Goal: Check status

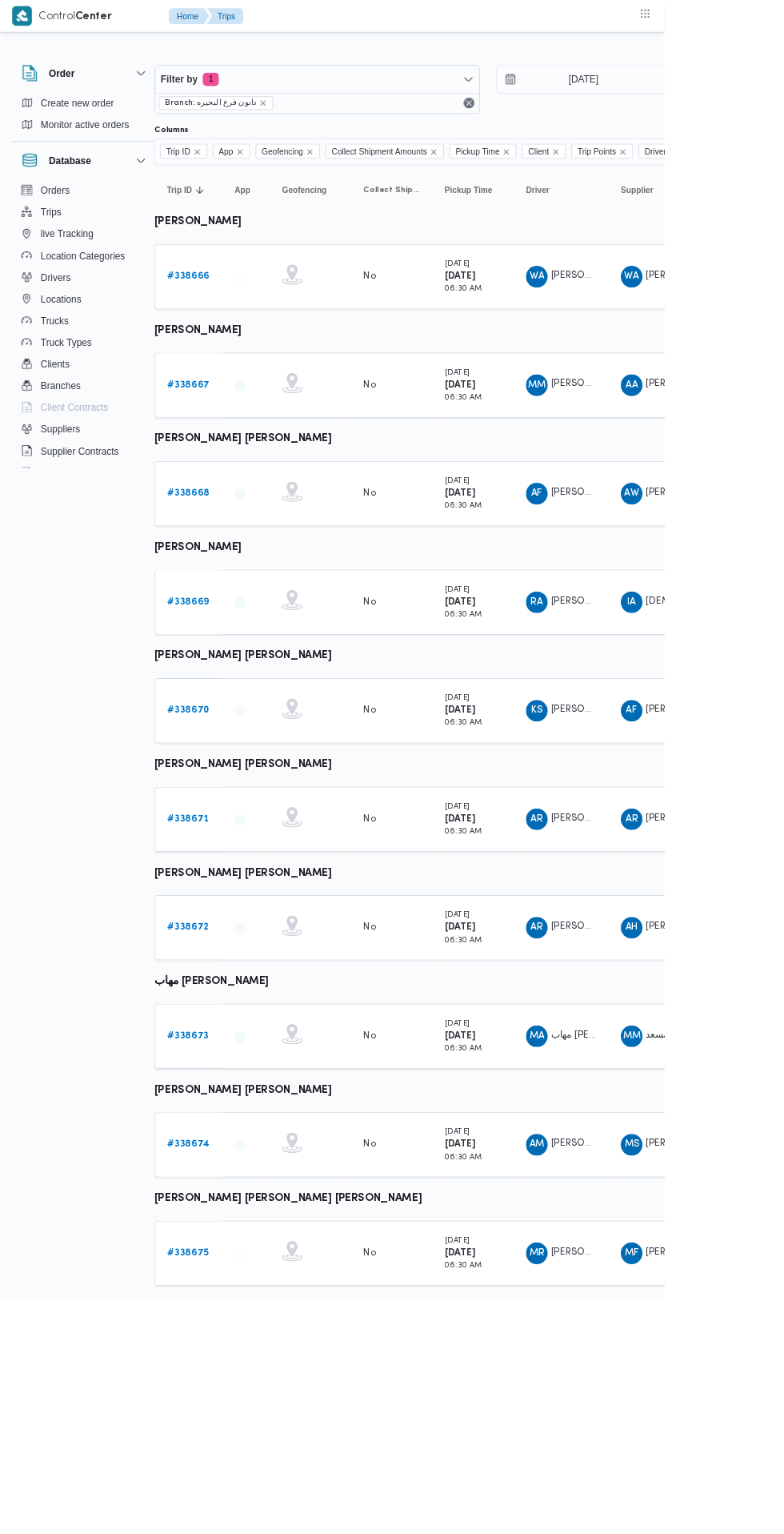
scroll to position [0, 25]
click at [709, 97] on input "[DATE]" at bounding box center [677, 93] width 181 height 32
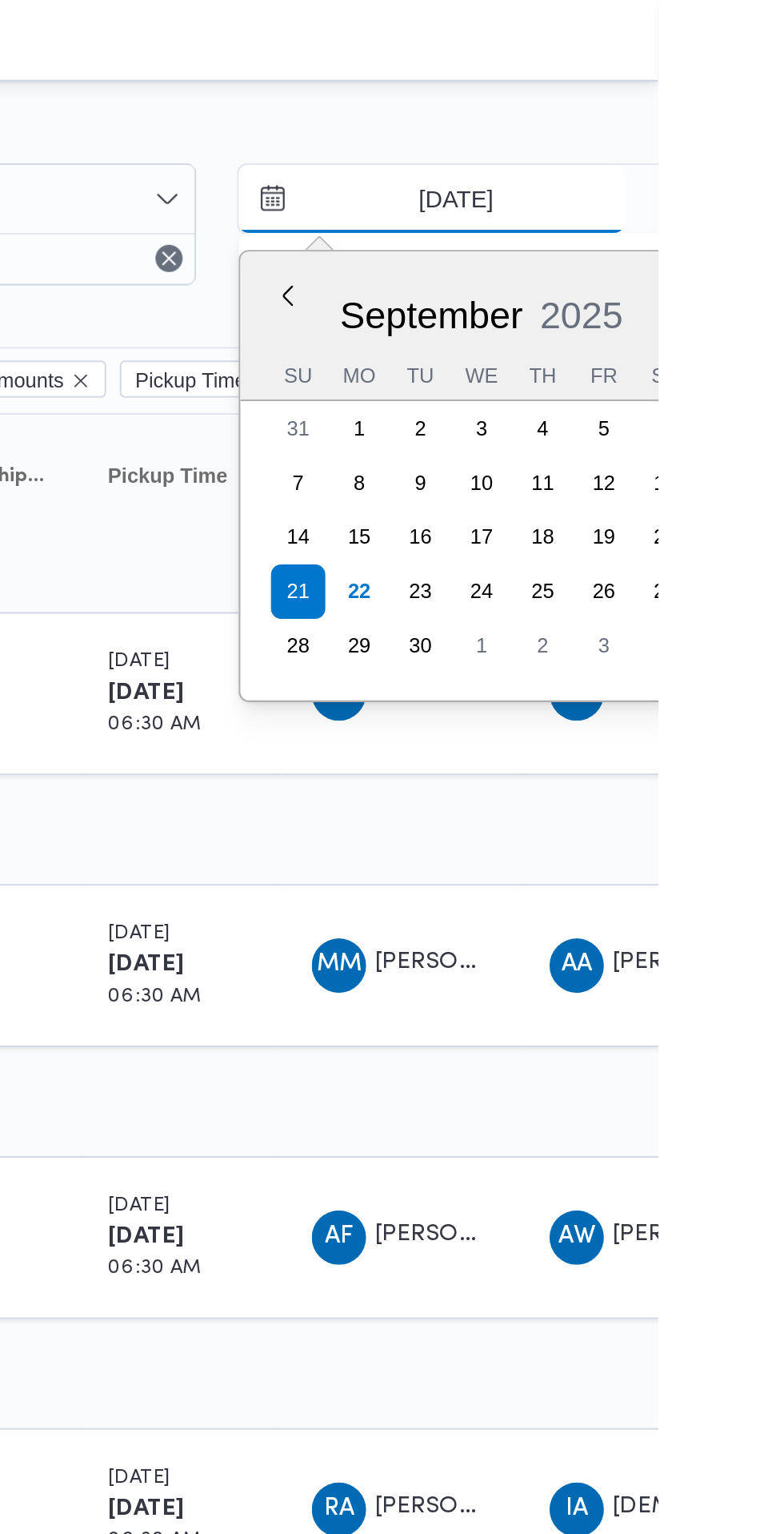
scroll to position [0, 0]
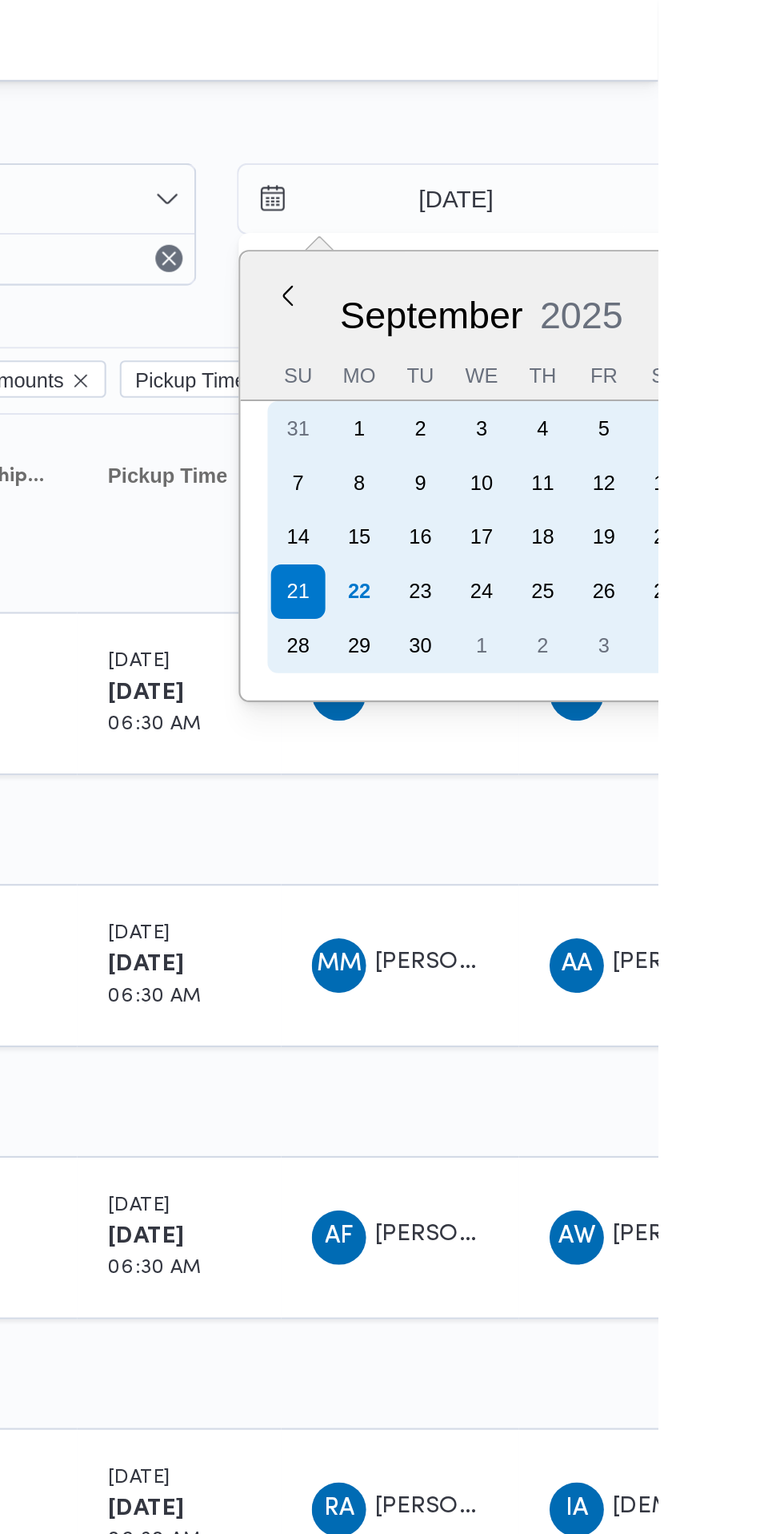
click at [642, 278] on div "22" at bounding box center [642, 278] width 25 height 25
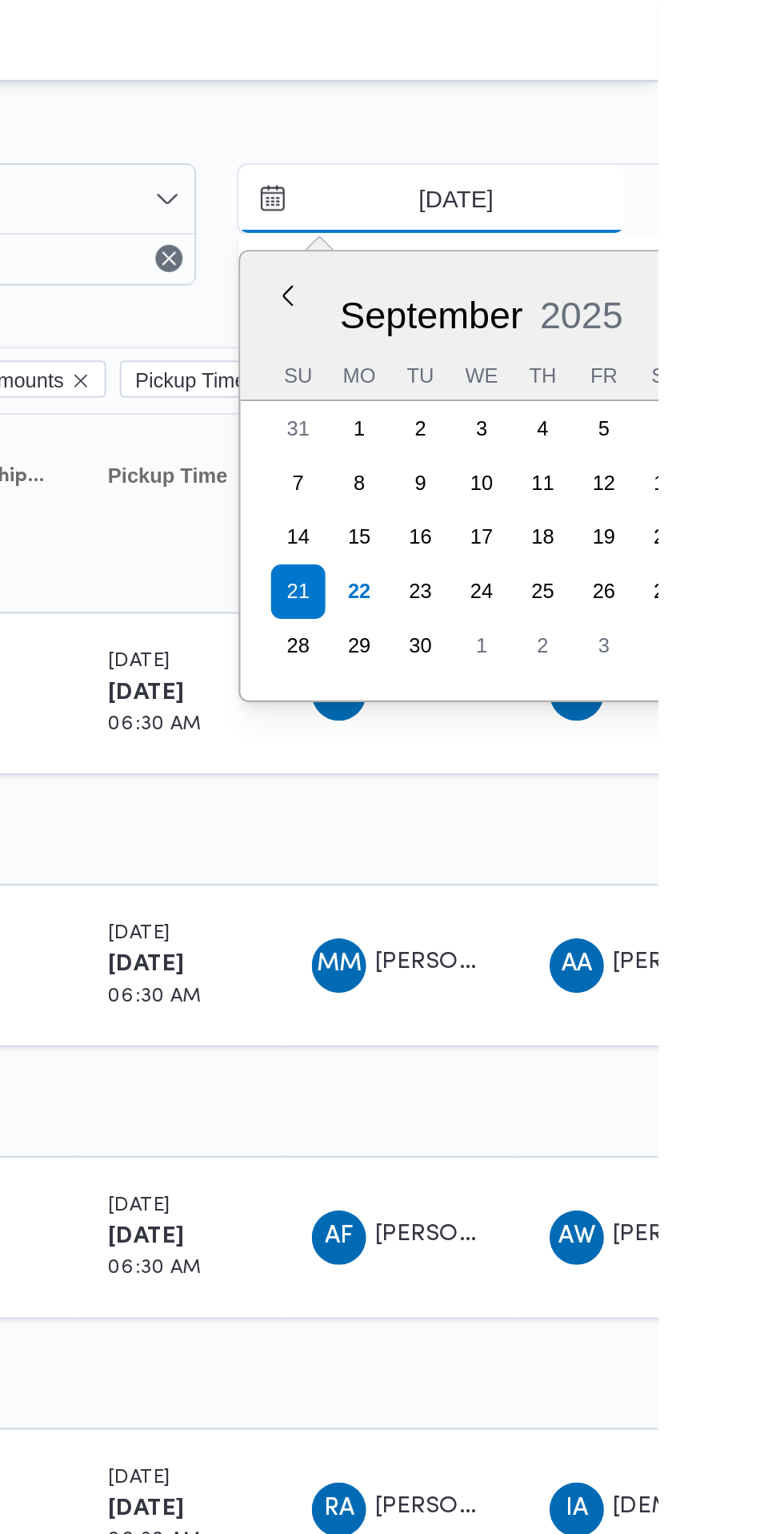
type input "[DATE]"
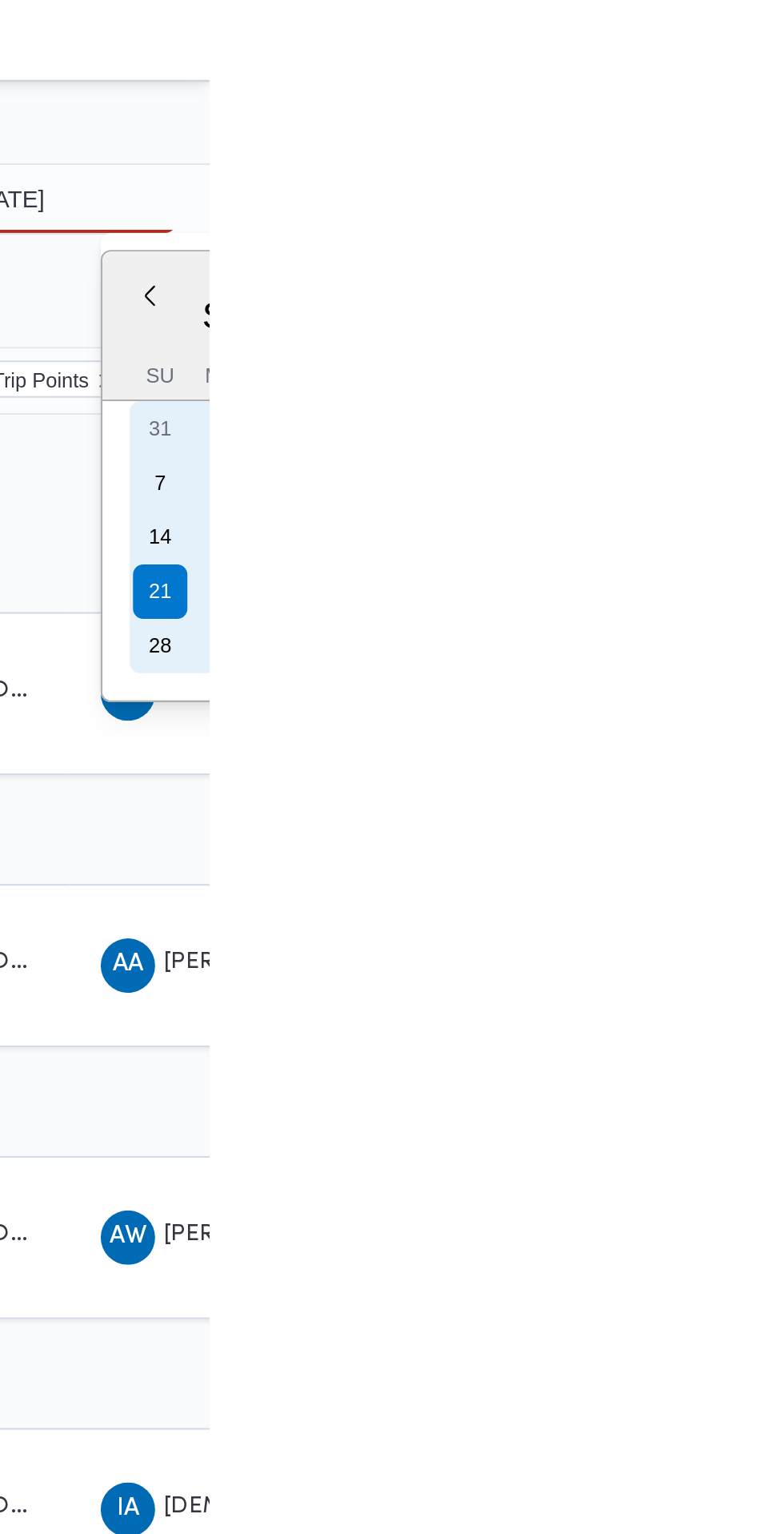
click at [783, 273] on div "22" at bounding box center [789, 278] width 25 height 25
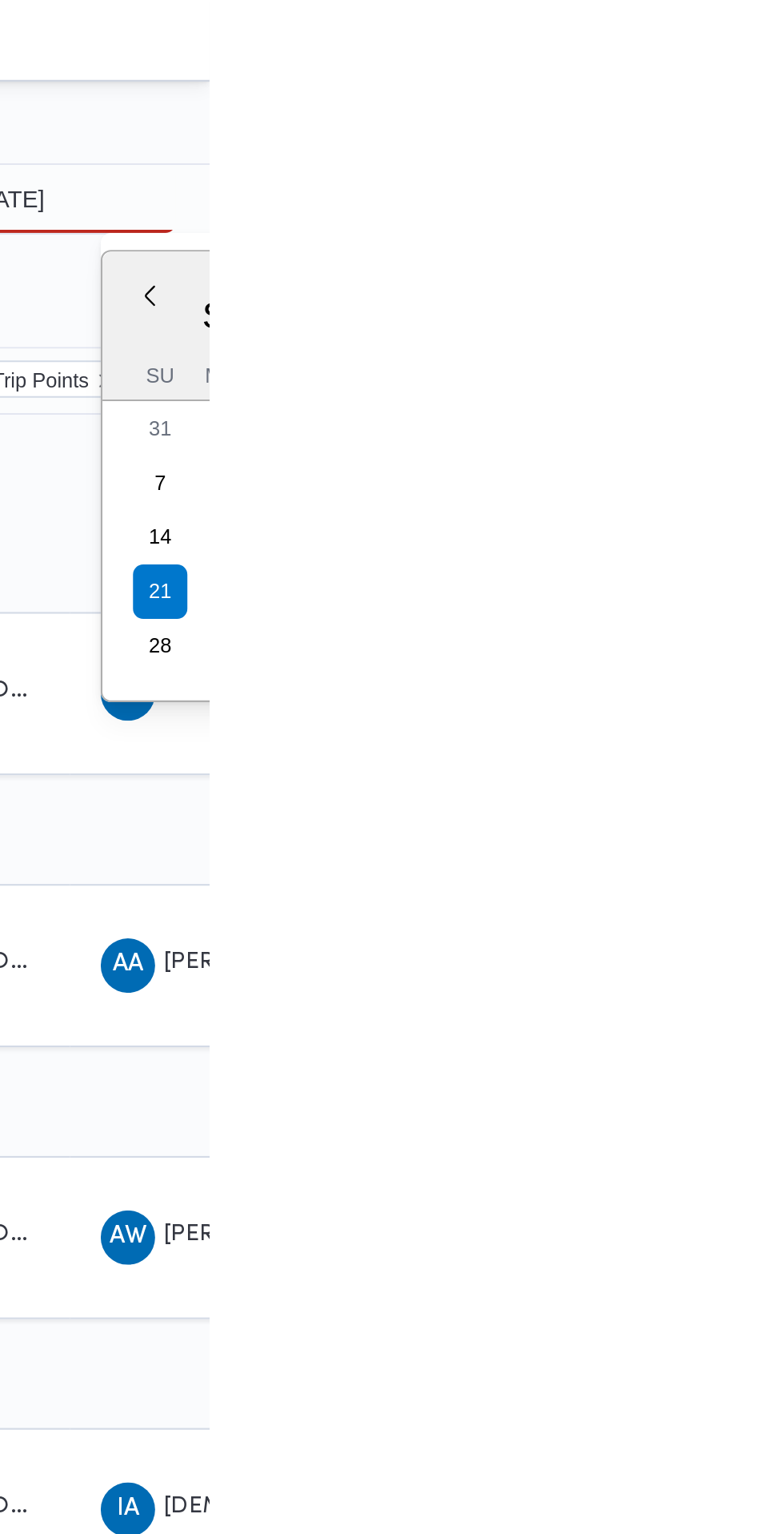
type input "[DATE]"
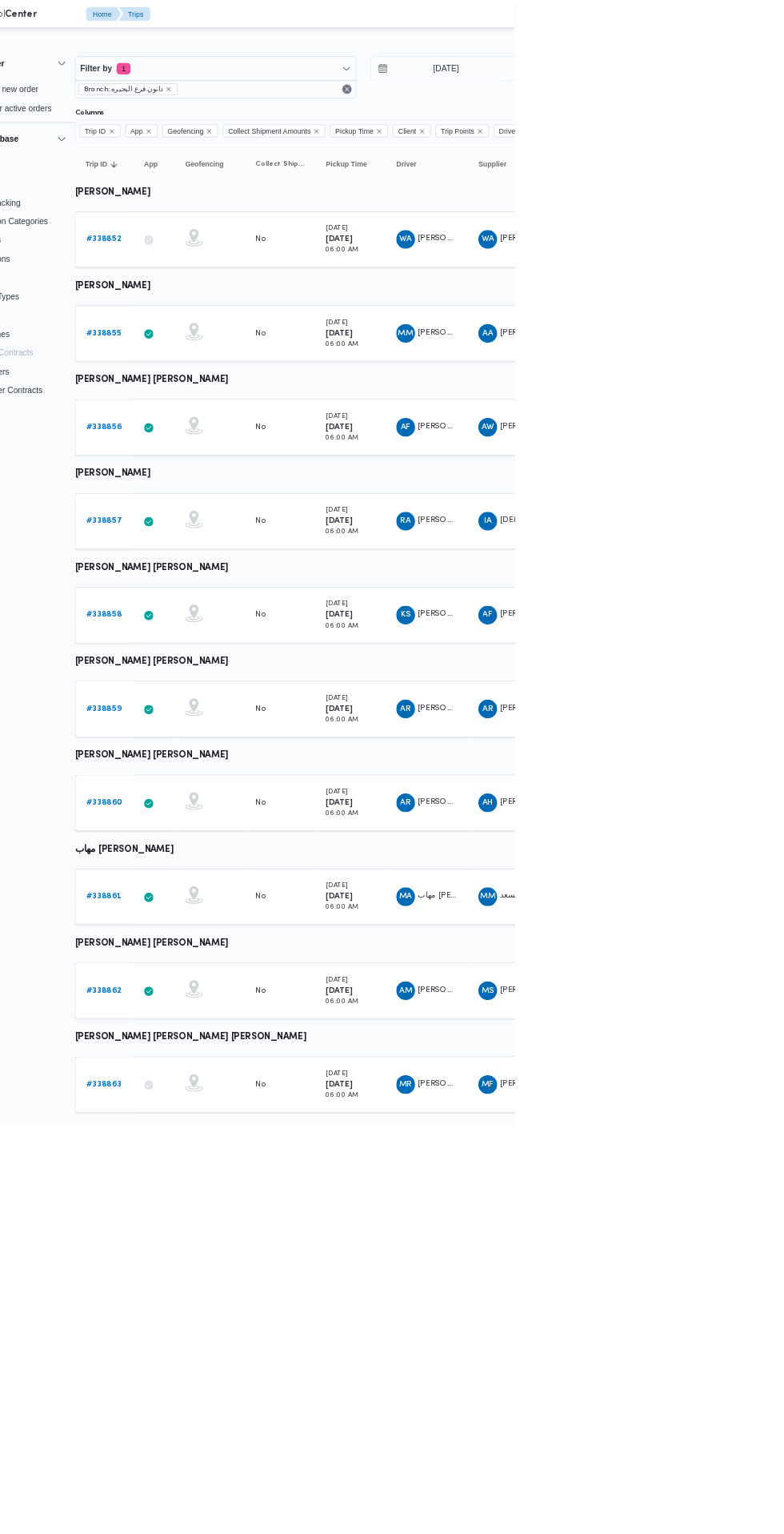
scroll to position [0, 25]
